Goal: Navigation & Orientation: Find specific page/section

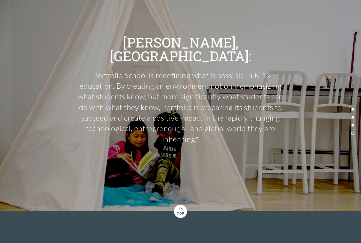
scroll to position [2266, 0]
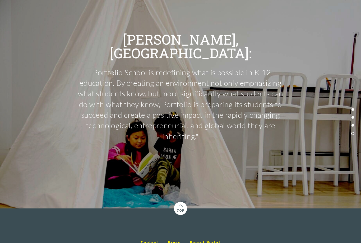
scroll to position [2254, 0]
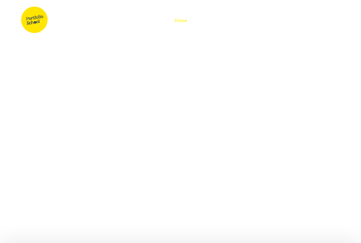
click at [0, 0] on span "School Calendar" at bounding box center [0, 0] width 0 height 0
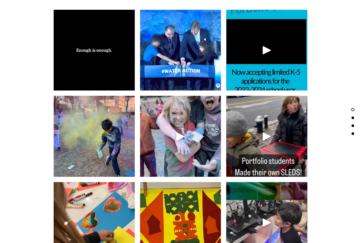
scroll to position [1053, 0]
